Goal: Find contact information: Find contact information

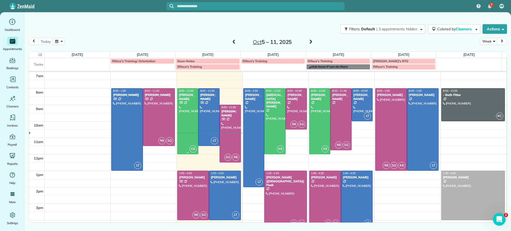
click at [178, 117] on div at bounding box center [187, 121] width 21 height 65
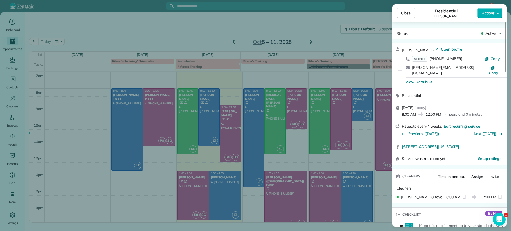
click at [485, 67] on div "[PERSON_NAME][EMAIL_ADDRESS][DOMAIN_NAME]" at bounding box center [449, 70] width 75 height 11
click at [493, 71] on span "Copy" at bounding box center [493, 73] width 9 height 5
drag, startPoint x: 317, startPoint y: 17, endPoint x: 305, endPoint y: 13, distance: 13.4
click at [317, 17] on div "Close Residential [PERSON_NAME] Actions Status Active [PERSON_NAME] · Open prof…" at bounding box center [255, 115] width 511 height 231
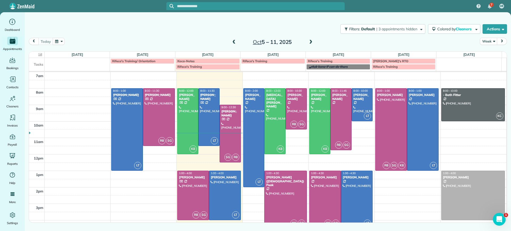
click at [238, 8] on input "text" at bounding box center [261, 6] width 168 height 4
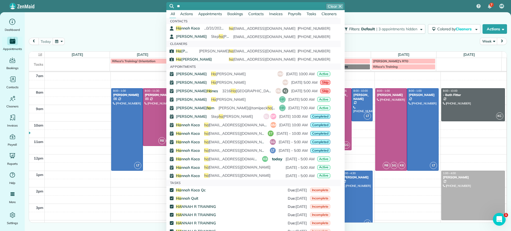
type input "*"
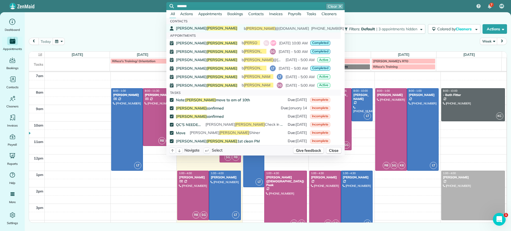
type input "*******"
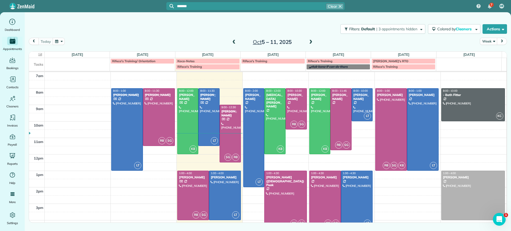
click at [241, 27] on div "b [PERSON_NAME] @[DOMAIN_NAME]" at bounding box center [241, 29] width 0 height 6
